Goal: Task Accomplishment & Management: Use online tool/utility

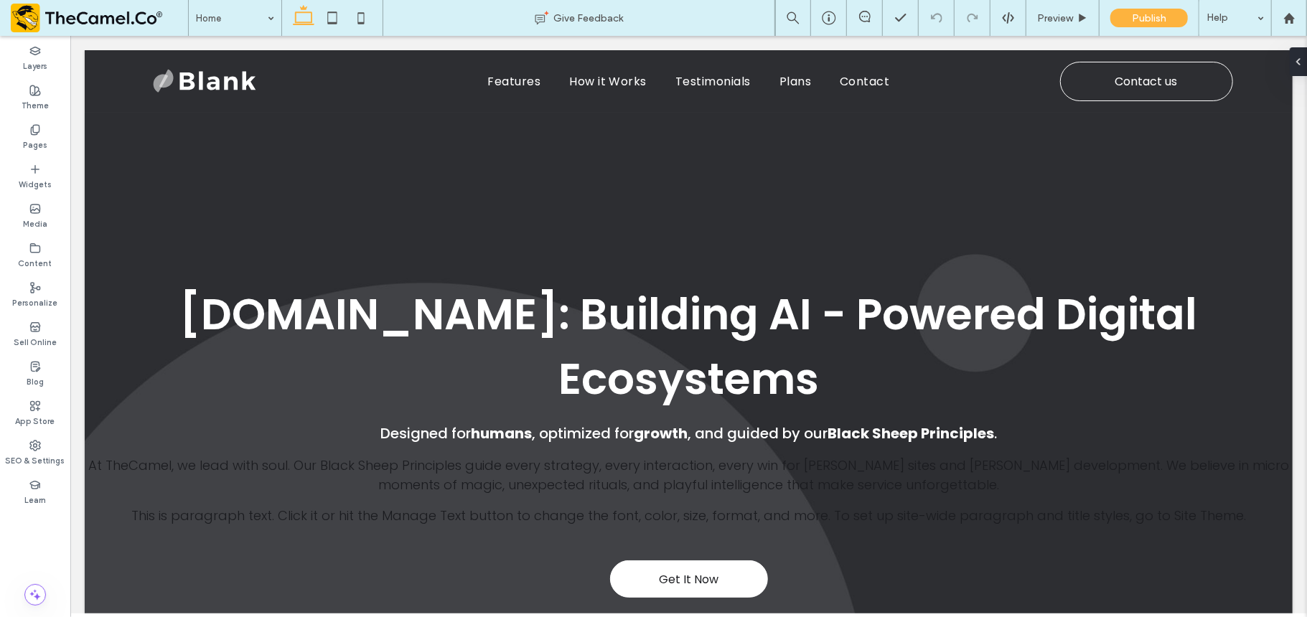
scroll to position [564, 0]
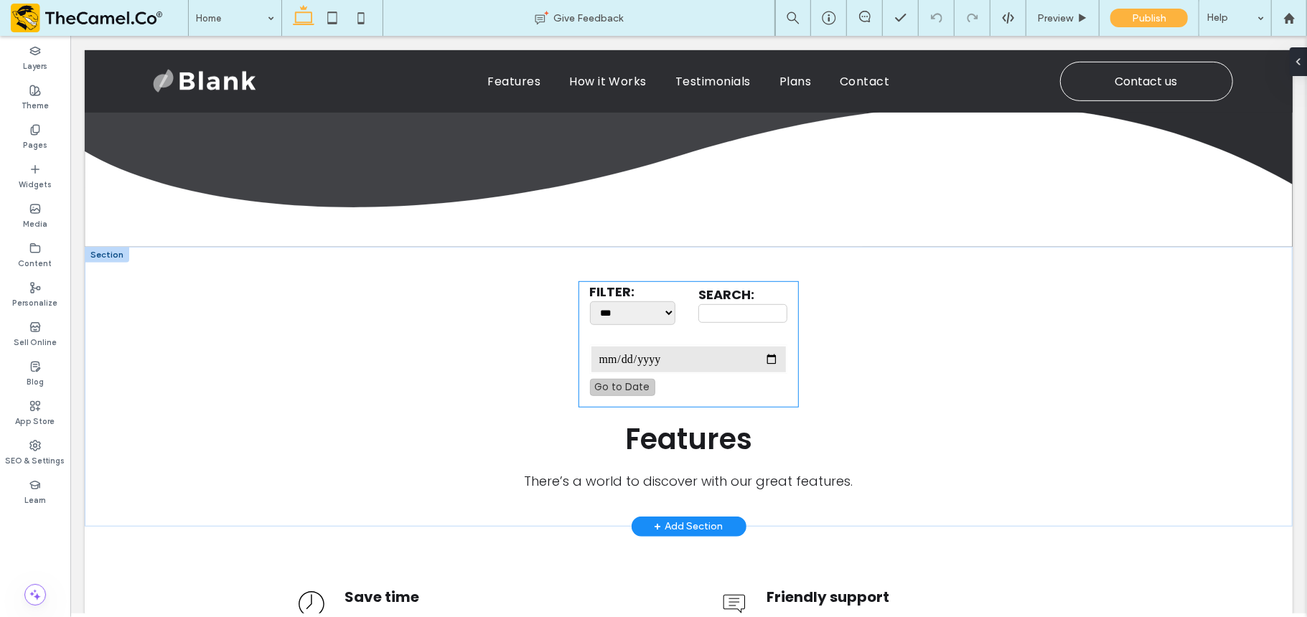
click at [608, 324] on div "**********" at bounding box center [688, 365] width 220 height 82
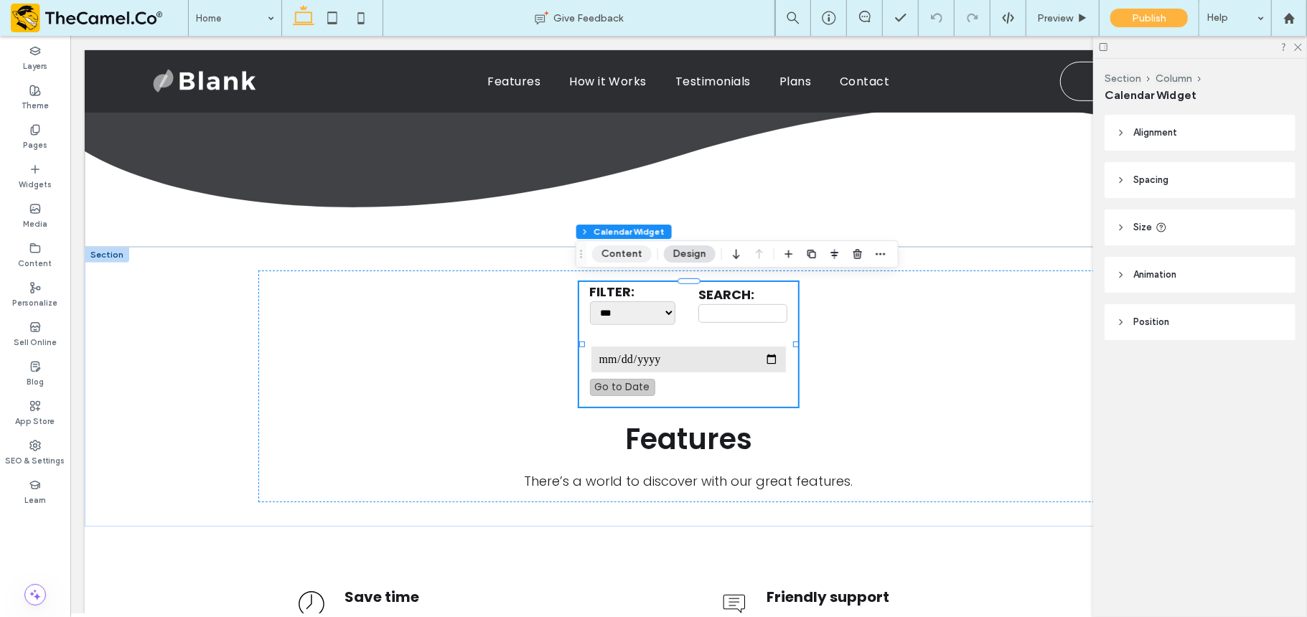
click at [612, 245] on button "Content" at bounding box center [622, 253] width 60 height 17
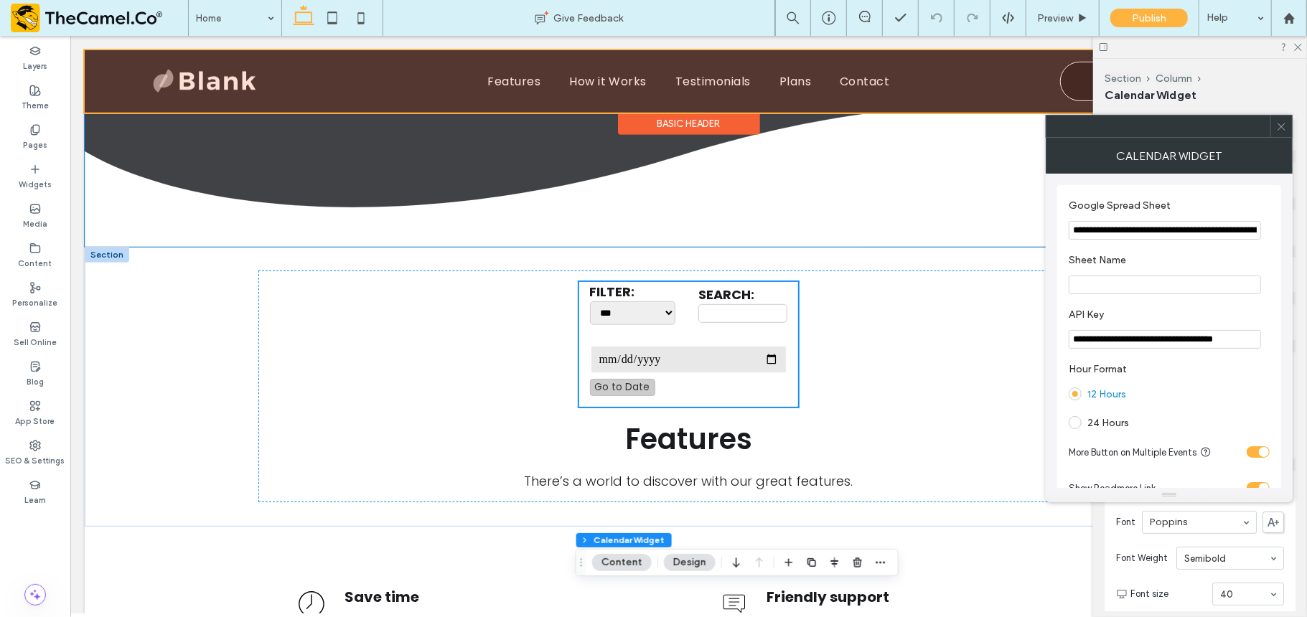
scroll to position [0, 0]
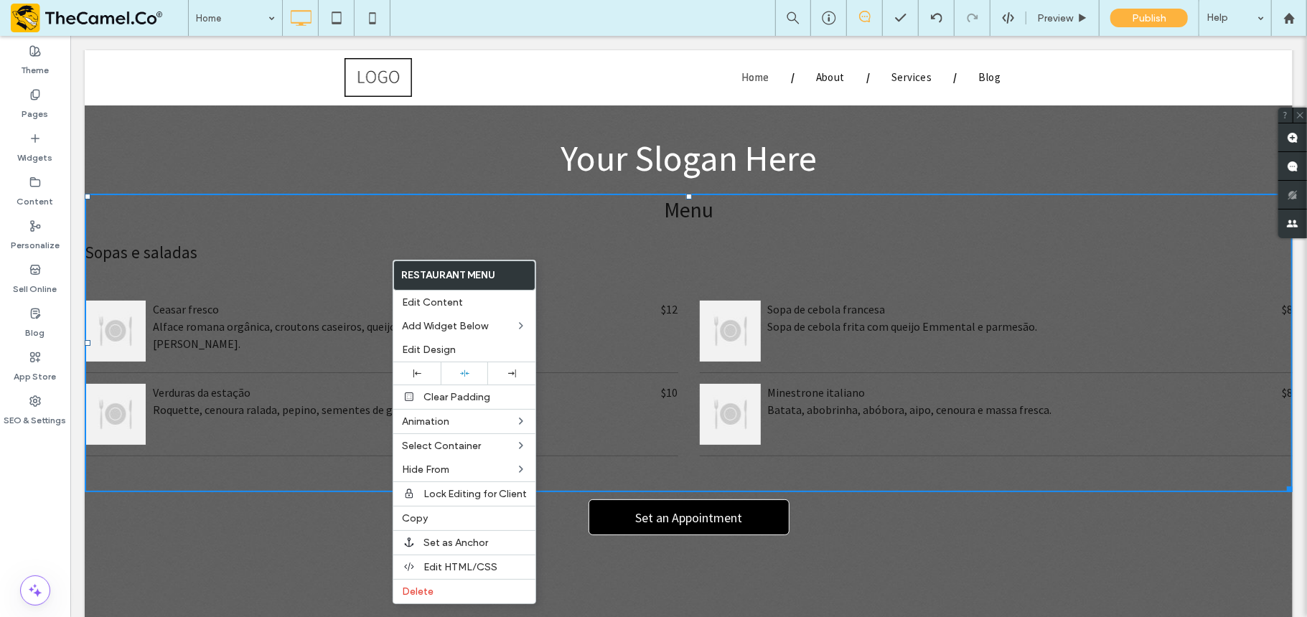
scroll to position [80, 0]
click at [438, 603] on div "Delete" at bounding box center [464, 591] width 142 height 24
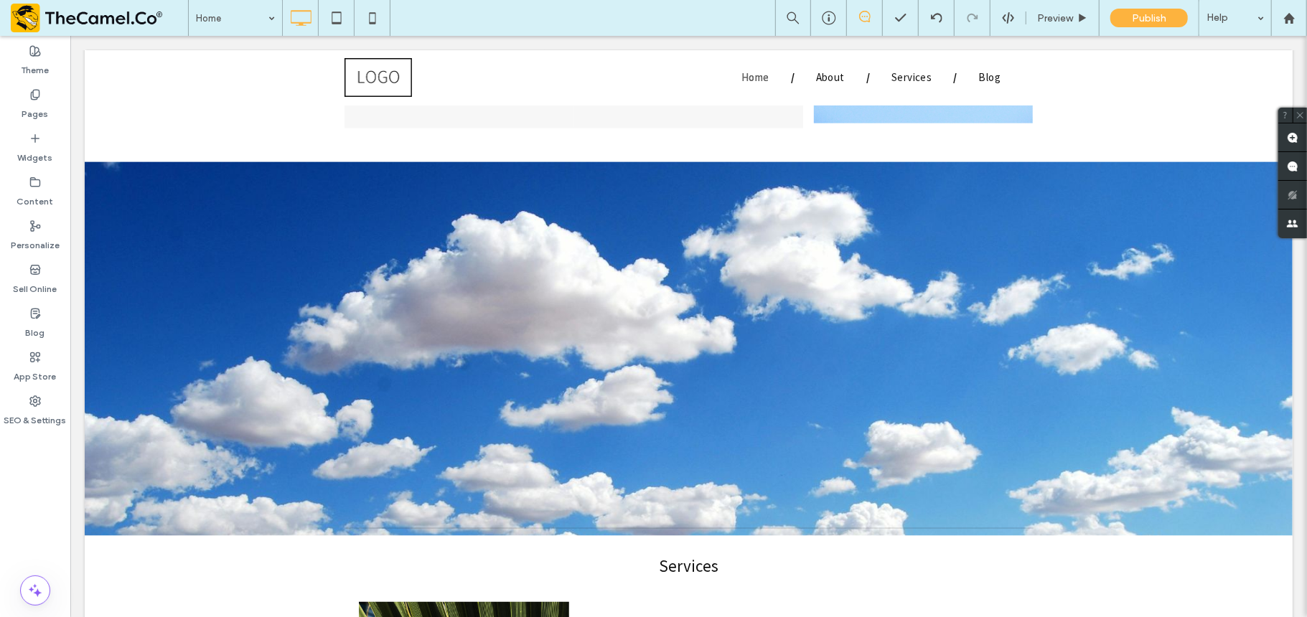
scroll to position [1320, 0]
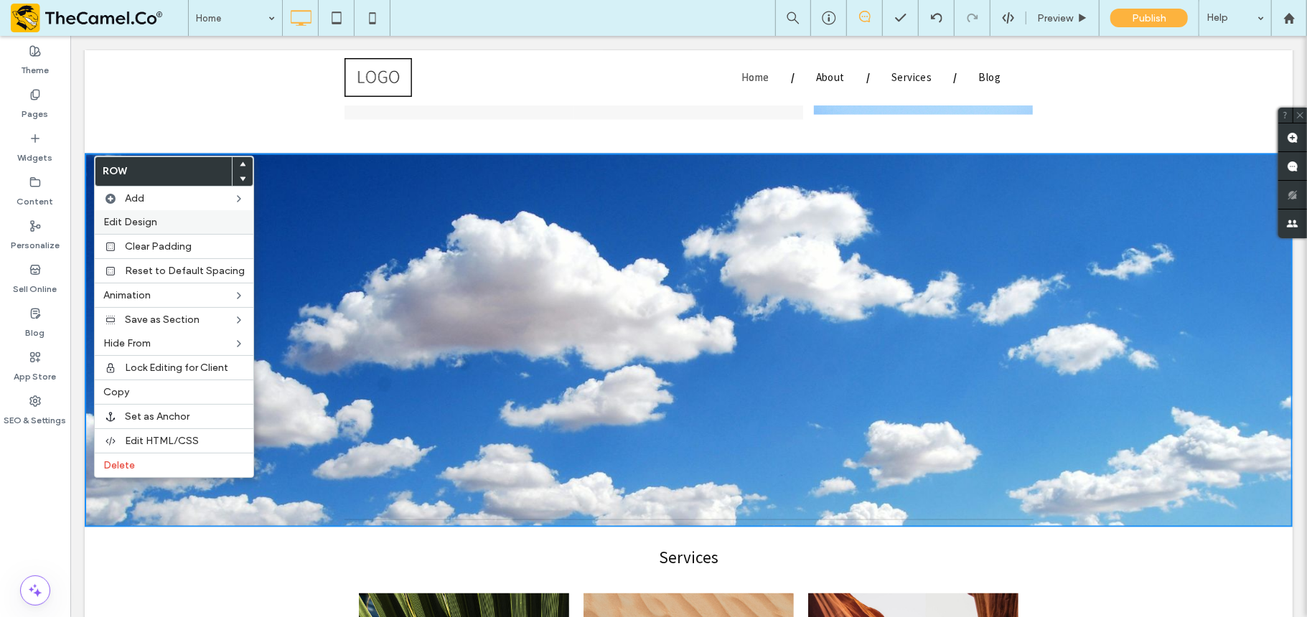
click at [176, 222] on label "Edit Design" at bounding box center [173, 222] width 141 height 12
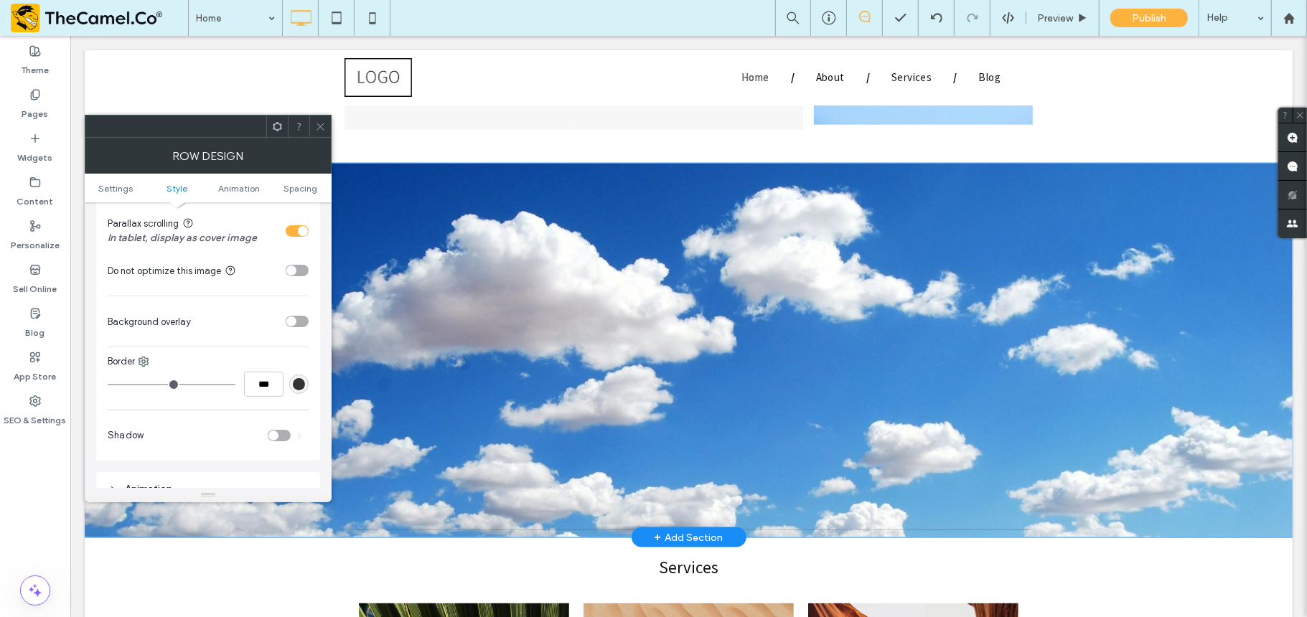
scroll to position [1685, 0]
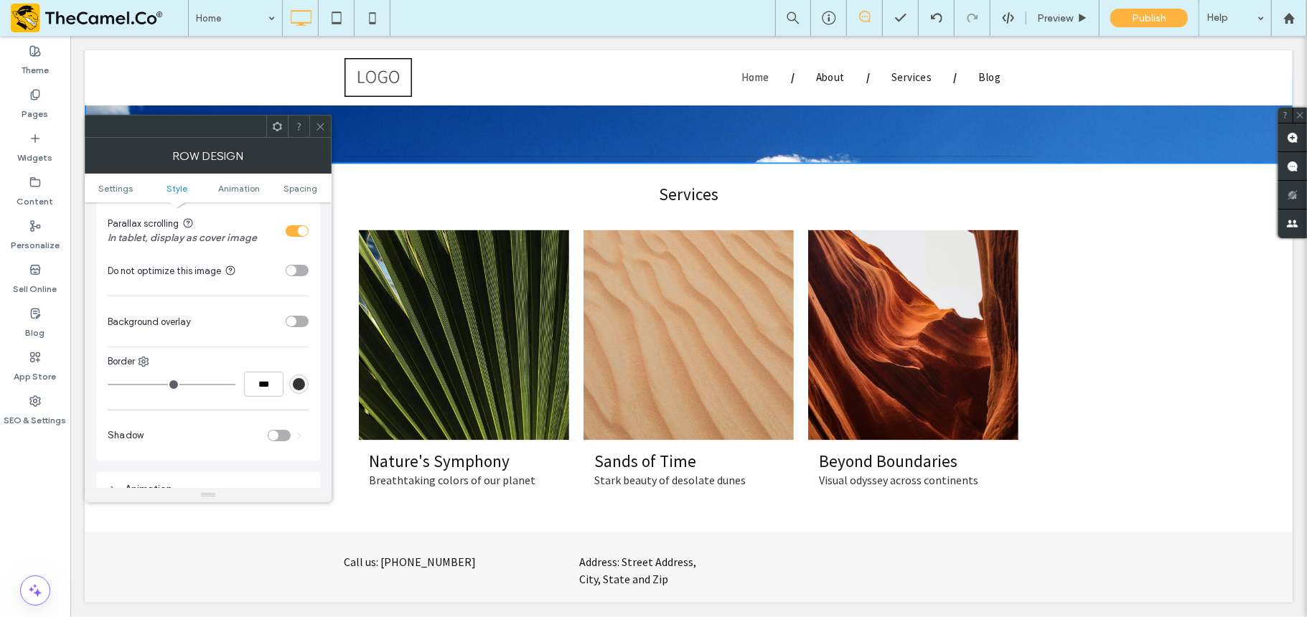
click at [320, 127] on use at bounding box center [319, 126] width 7 height 7
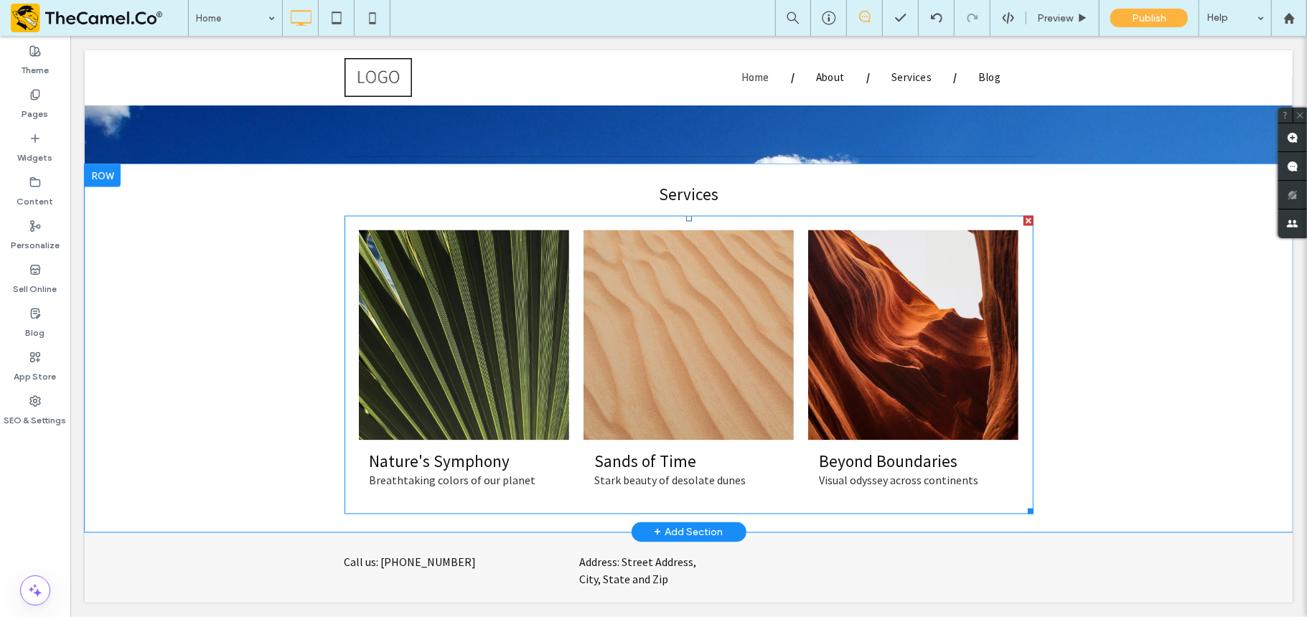
click at [417, 255] on link at bounding box center [463, 335] width 210 height 210
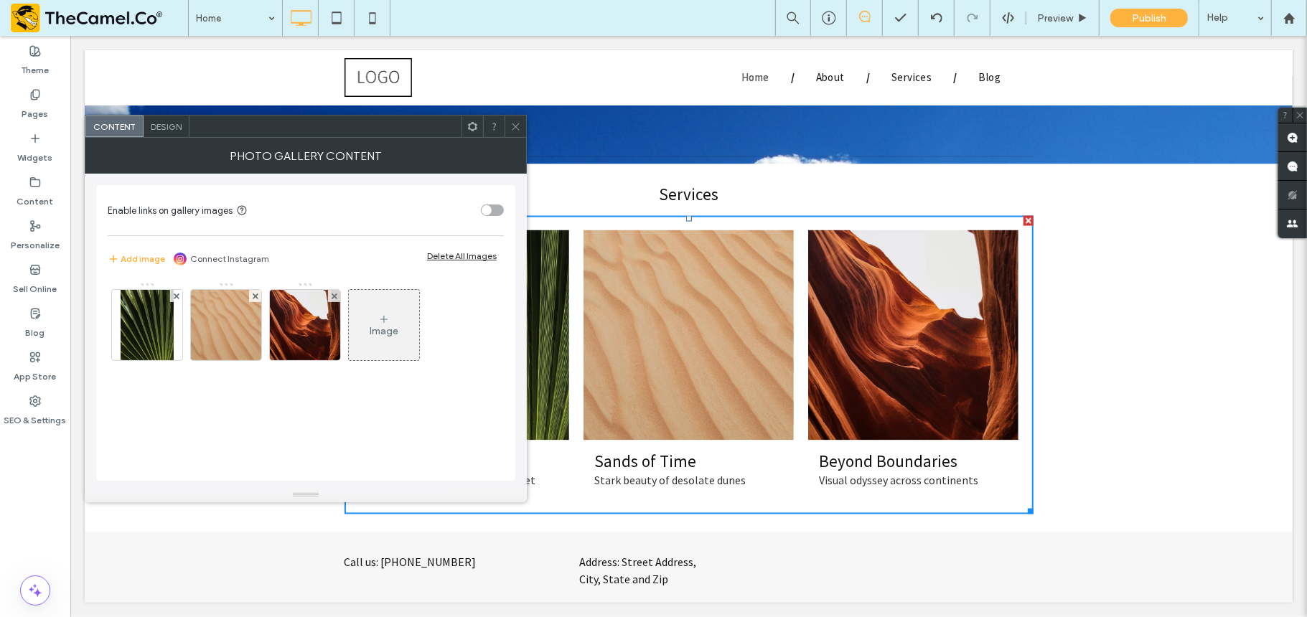
click at [461, 281] on div "Image" at bounding box center [305, 329] width 395 height 108
click at [467, 118] on span at bounding box center [472, 127] width 11 height 22
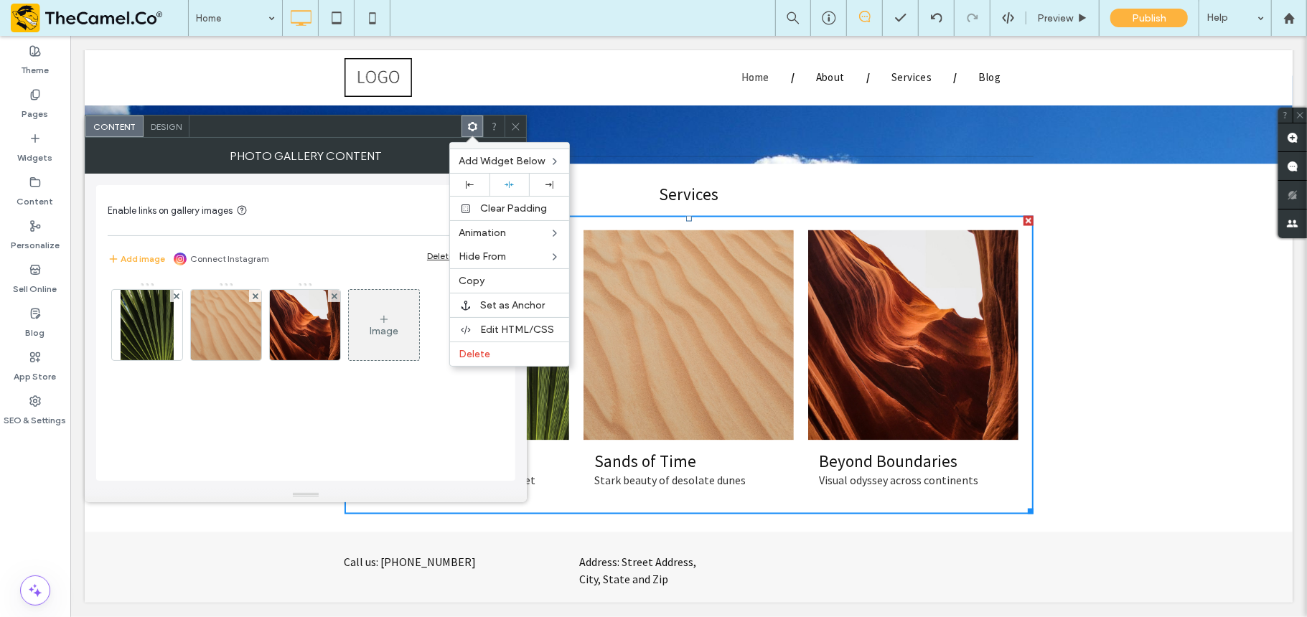
click at [170, 133] on div "Design" at bounding box center [167, 127] width 46 height 22
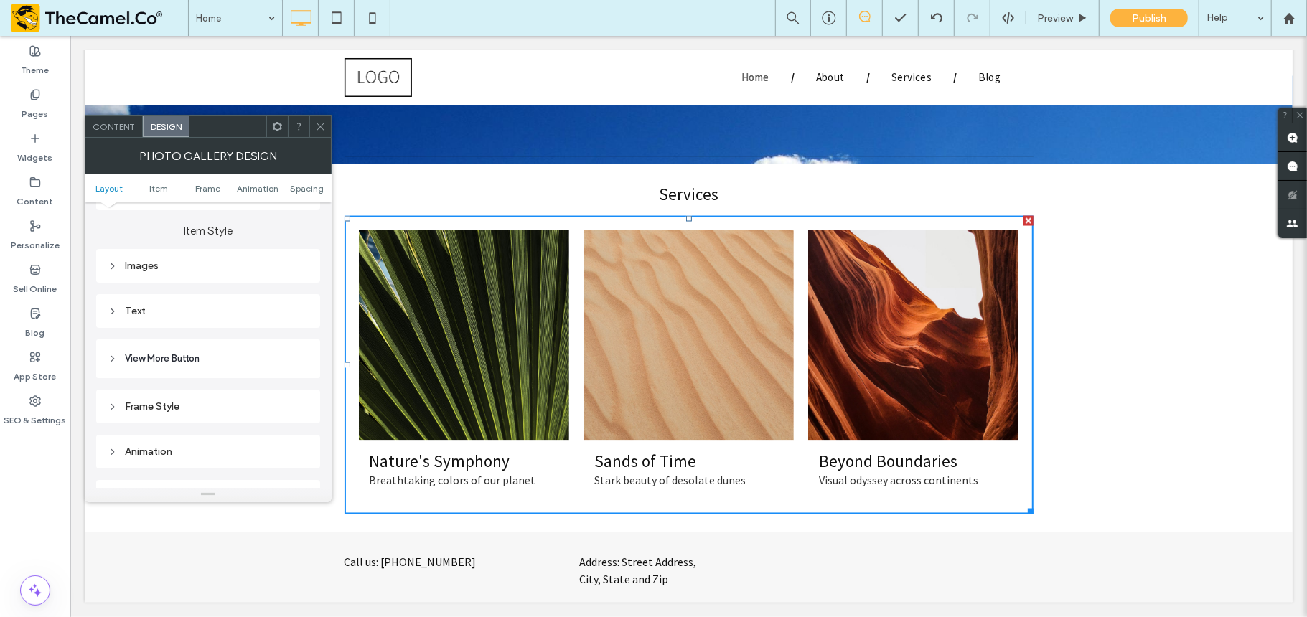
scroll to position [498, 0]
click at [179, 268] on div "Images" at bounding box center [208, 269] width 201 height 12
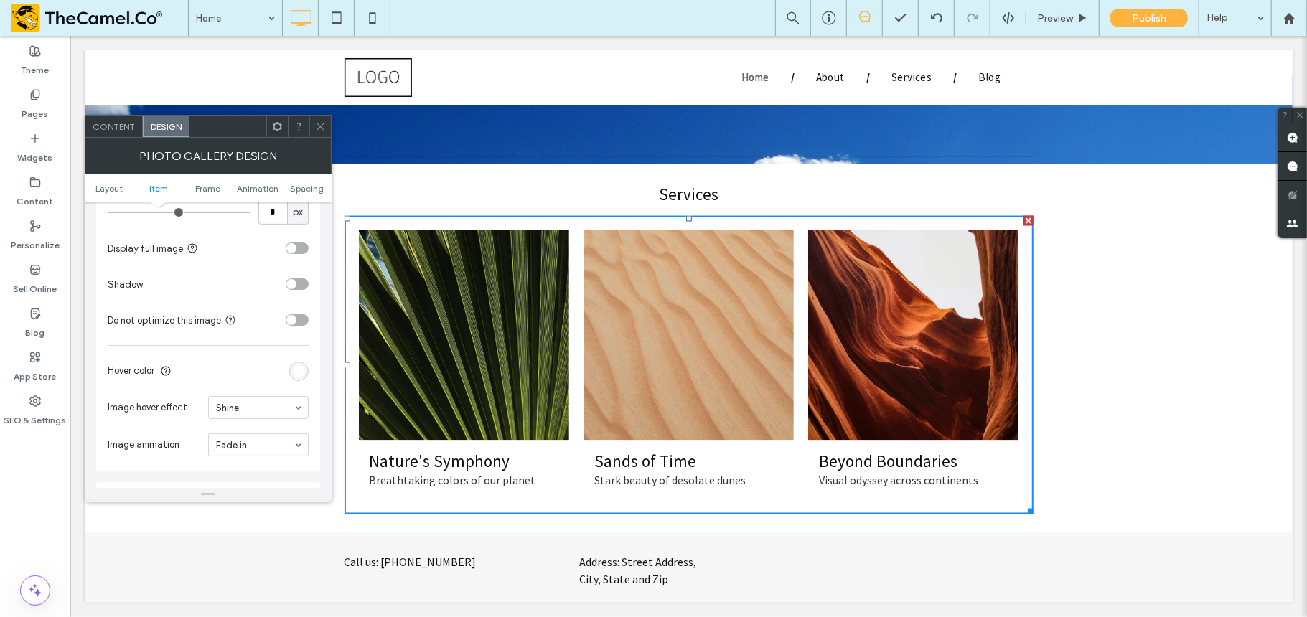
scroll to position [681, 0]
